Goal: Check status: Check status

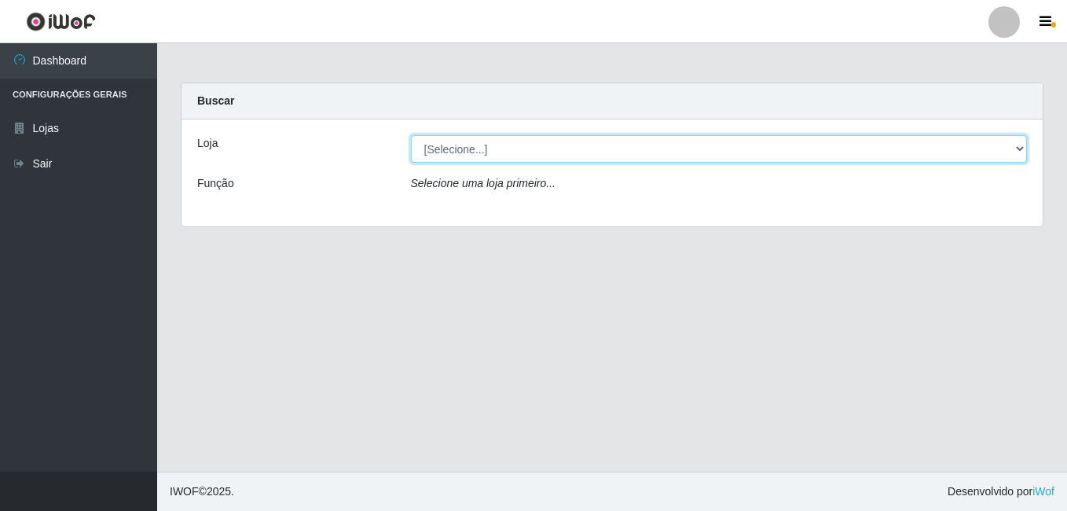
click at [887, 152] on select "[Selecione...] Bemais Supermercados - B7 Oitizeiro" at bounding box center [719, 148] width 617 height 27
select select "411"
click at [411, 135] on select "[Selecione...] Bemais Supermercados - B7 Oitizeiro" at bounding box center [719, 148] width 617 height 27
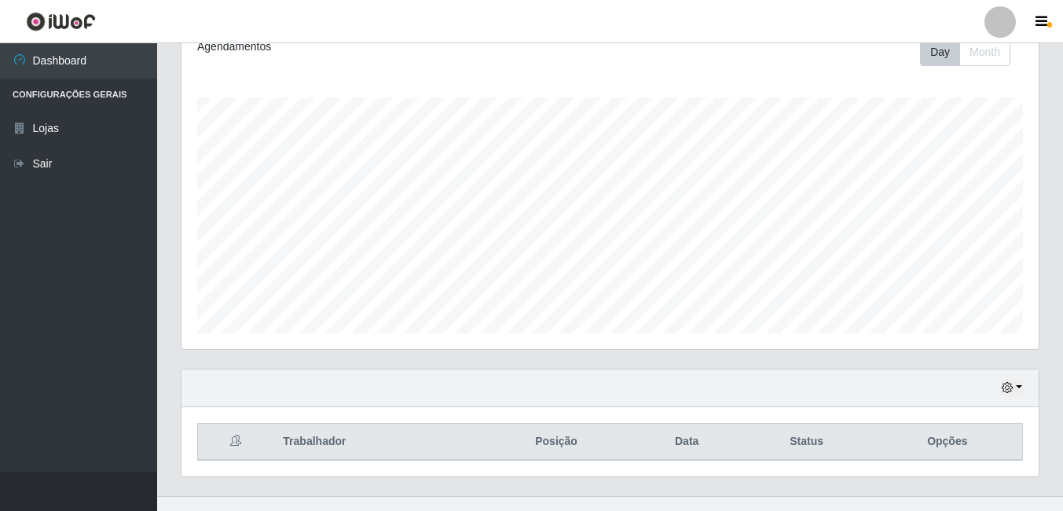
scroll to position [253, 0]
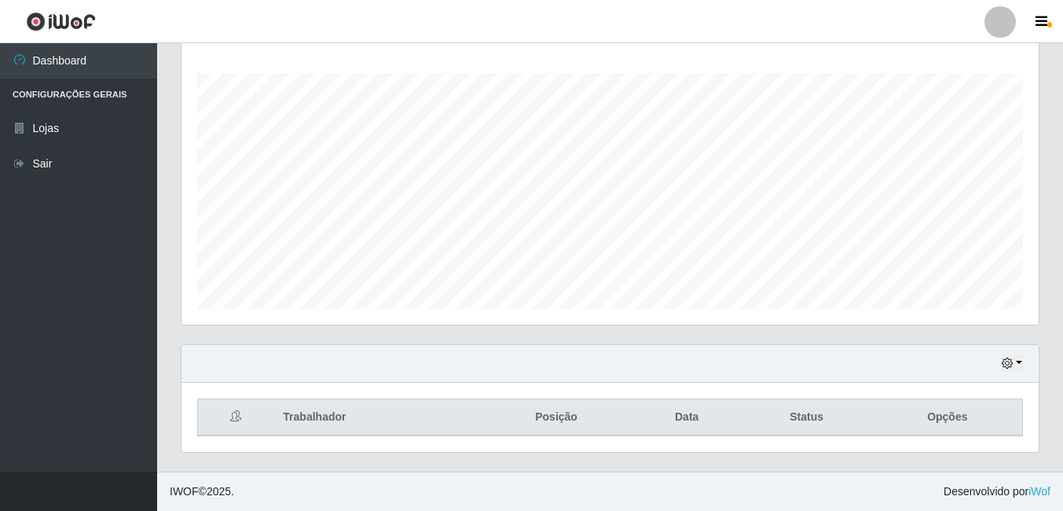
click at [999, 371] on div "Hoje 1 dia 3 dias 1 Semana Não encerrados" at bounding box center [609, 364] width 857 height 38
click at [1011, 361] on icon "button" at bounding box center [1006, 362] width 11 height 11
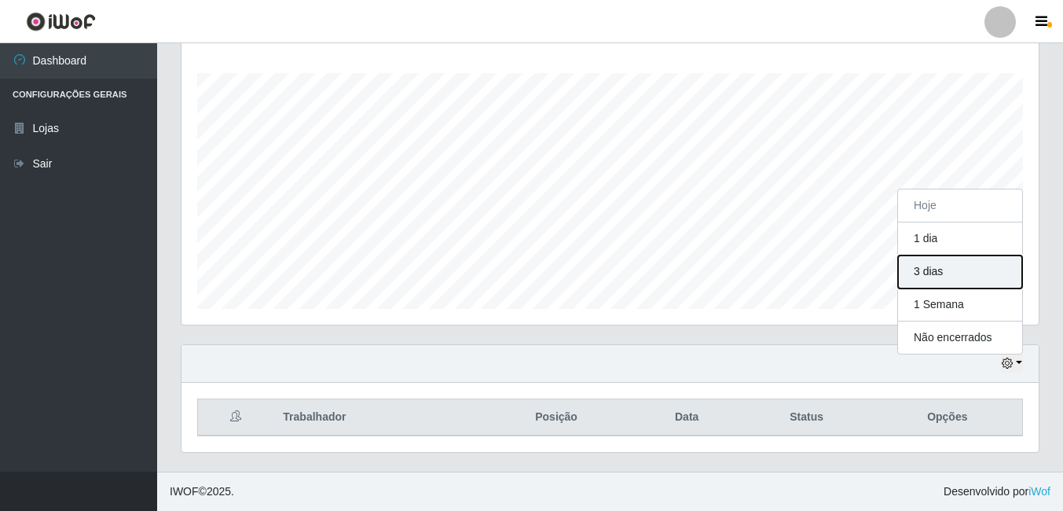
click at [950, 277] on button "3 dias" at bounding box center [960, 271] width 124 height 33
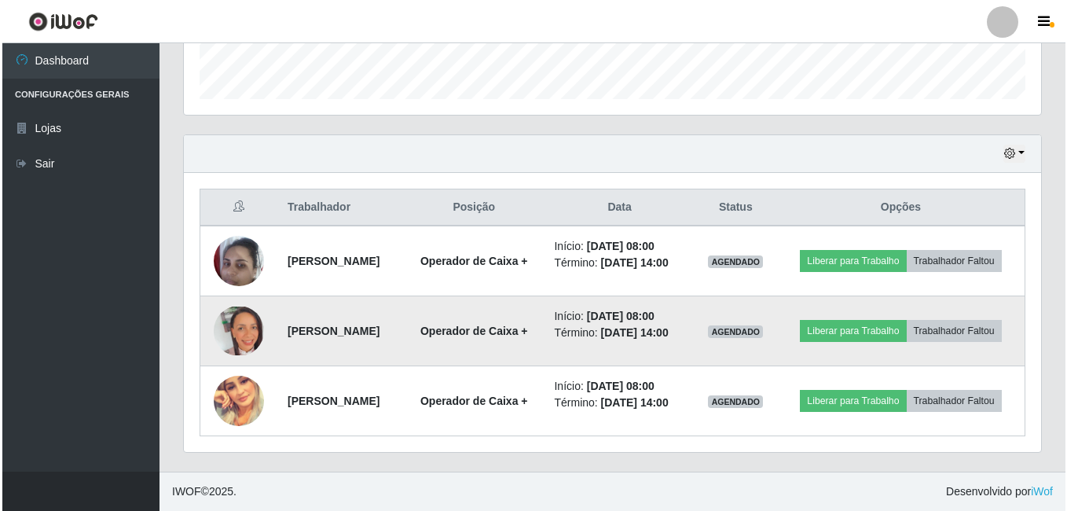
scroll to position [489, 0]
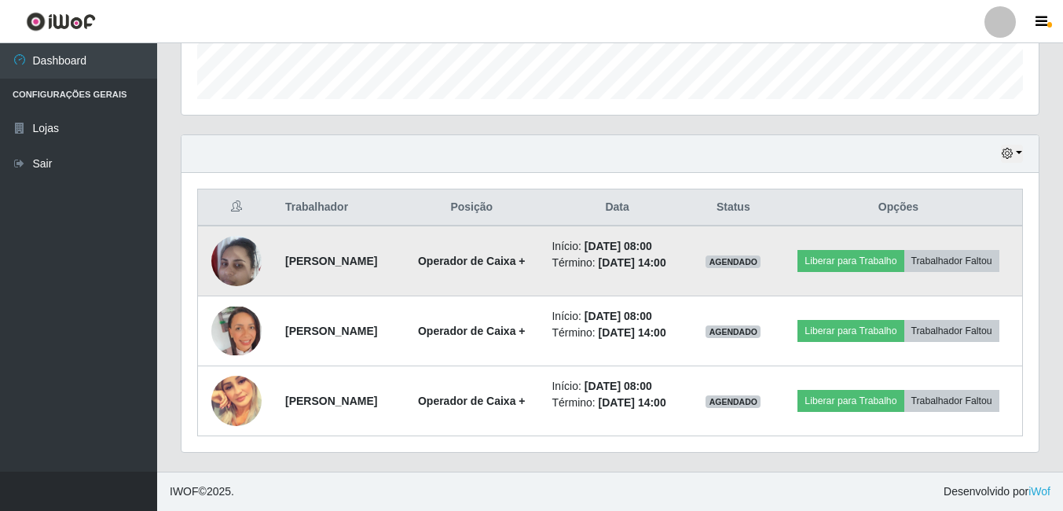
click at [220, 241] on img at bounding box center [236, 260] width 50 height 67
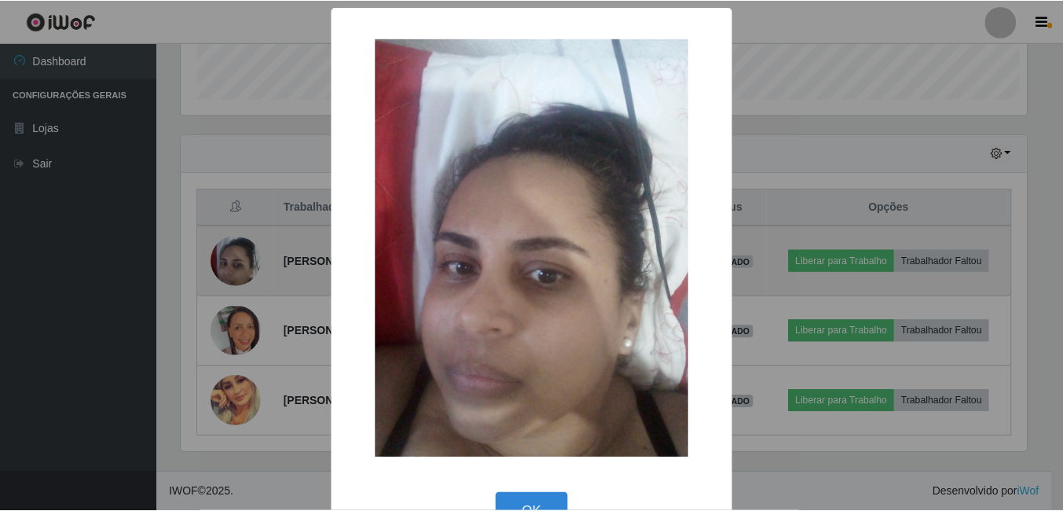
scroll to position [326, 849]
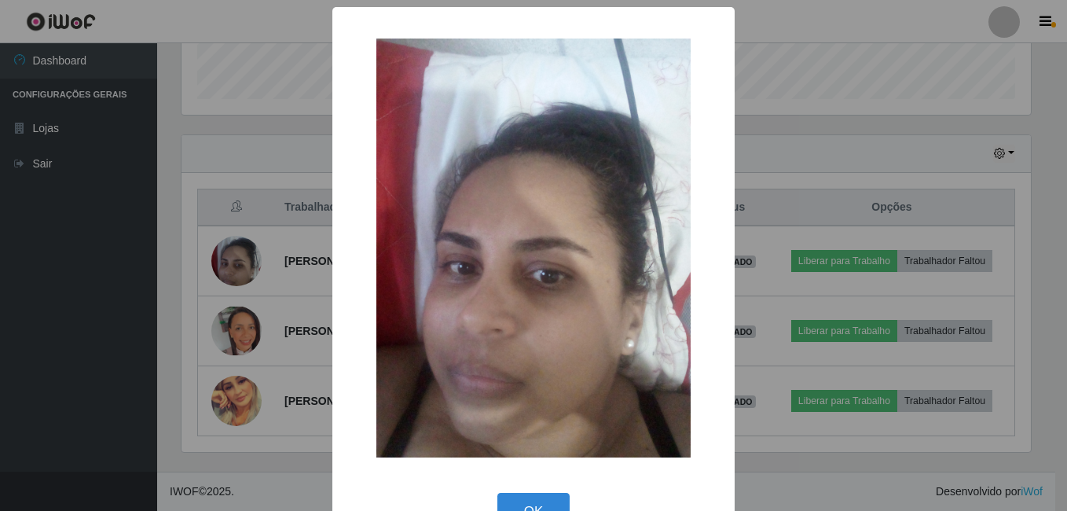
click at [267, 298] on div "× OK Cancel" at bounding box center [533, 255] width 1067 height 511
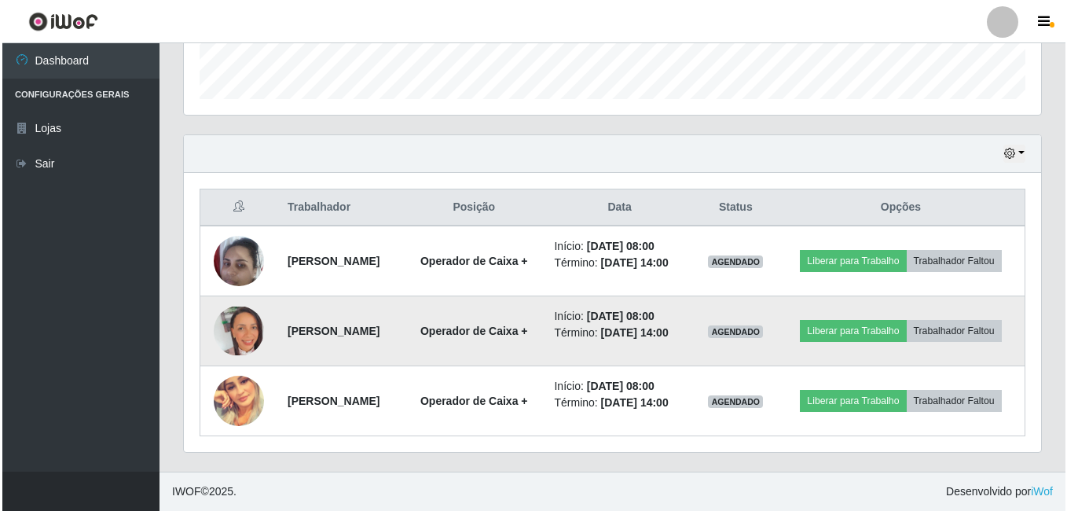
scroll to position [326, 857]
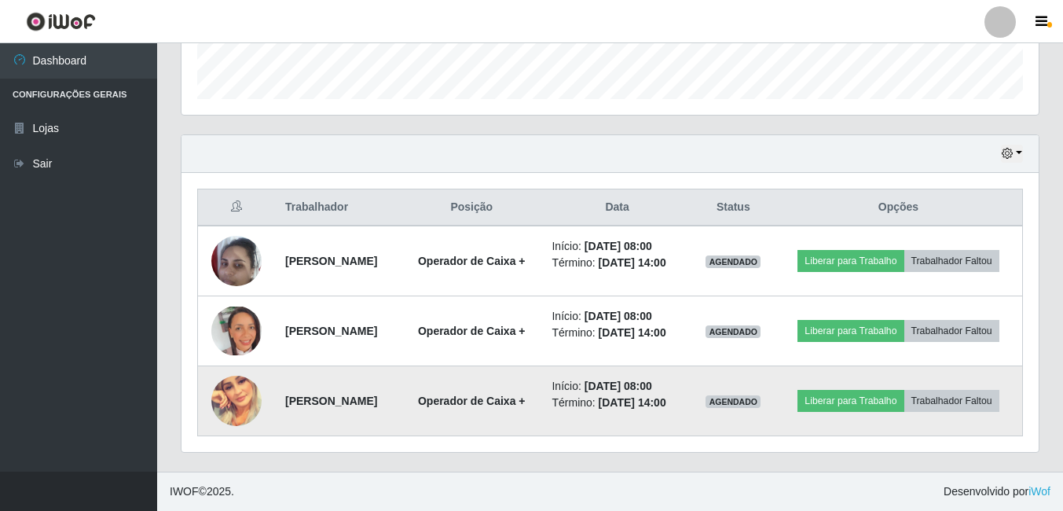
click at [219, 408] on img at bounding box center [236, 400] width 50 height 50
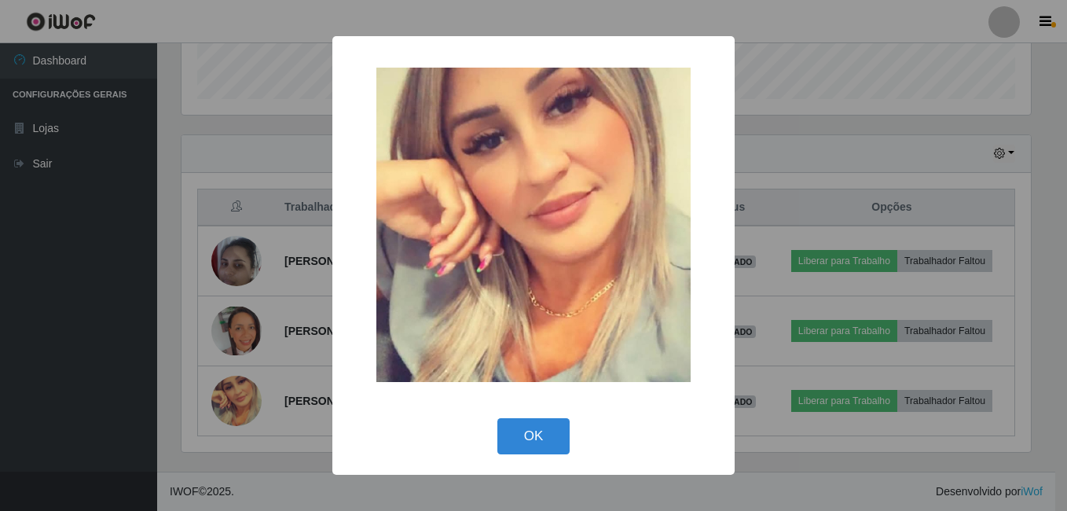
click at [277, 243] on div "× OK Cancel" at bounding box center [533, 255] width 1067 height 511
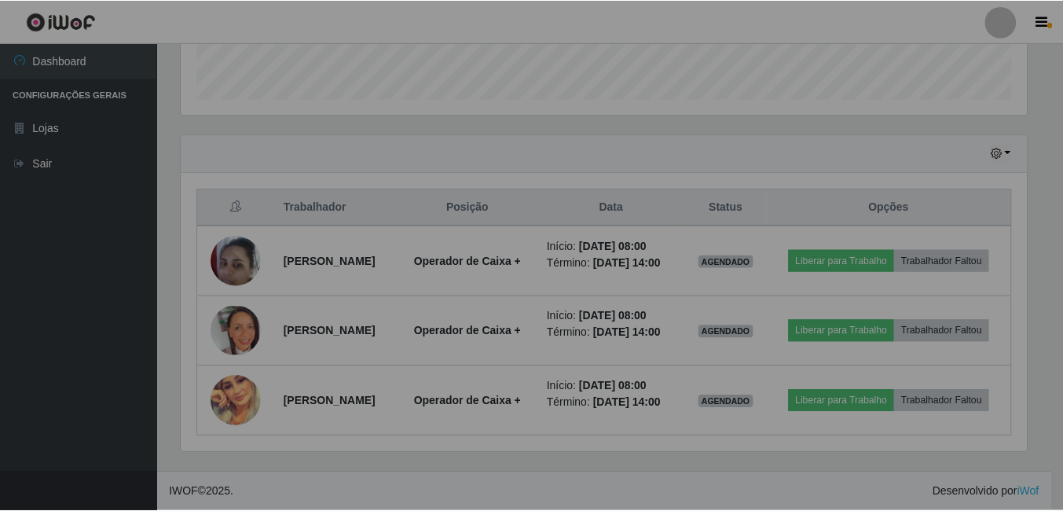
scroll to position [326, 857]
